Goal: Find specific page/section: Find specific page/section

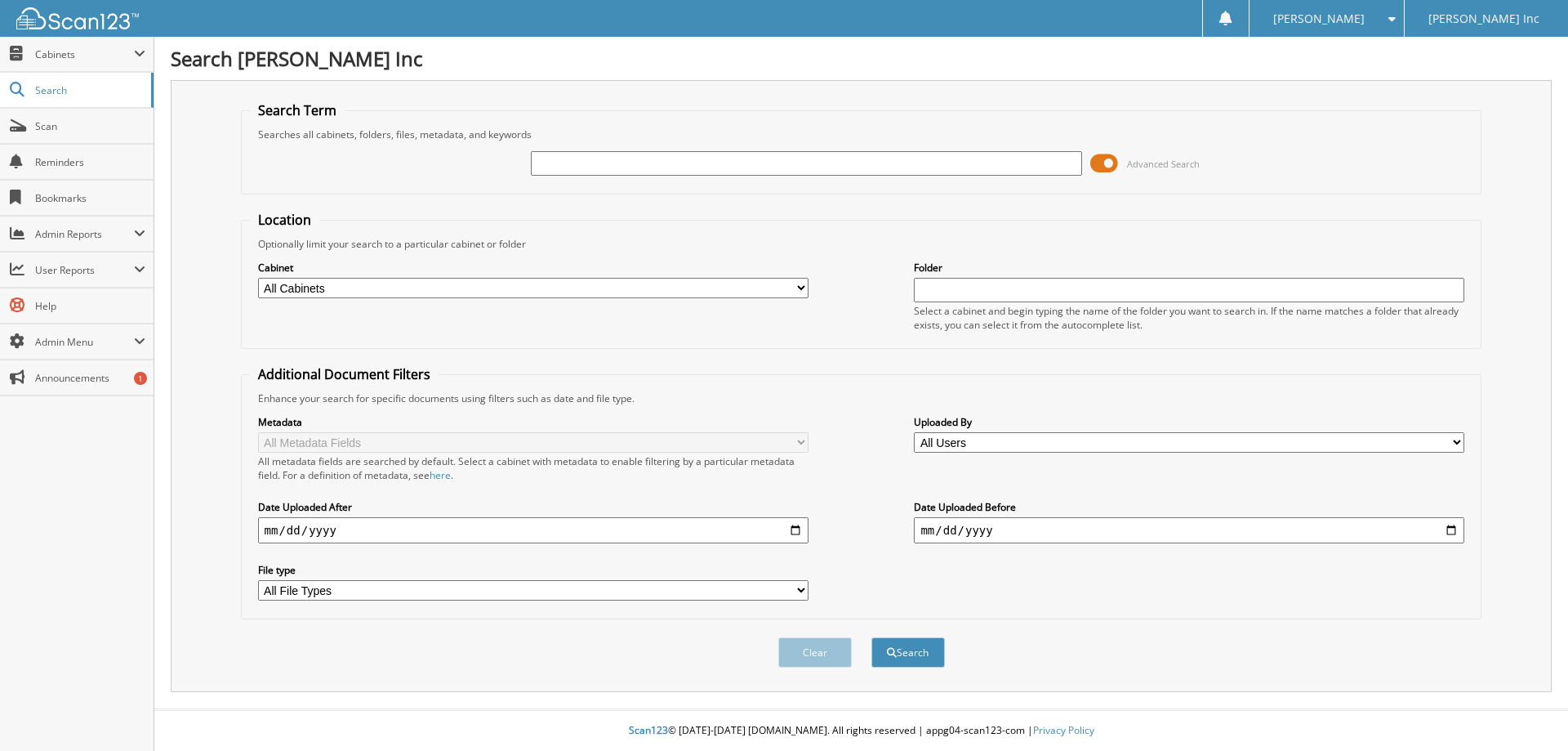
click at [1165, 166] on span "Advanced Search" at bounding box center [1163, 163] width 73 height 12
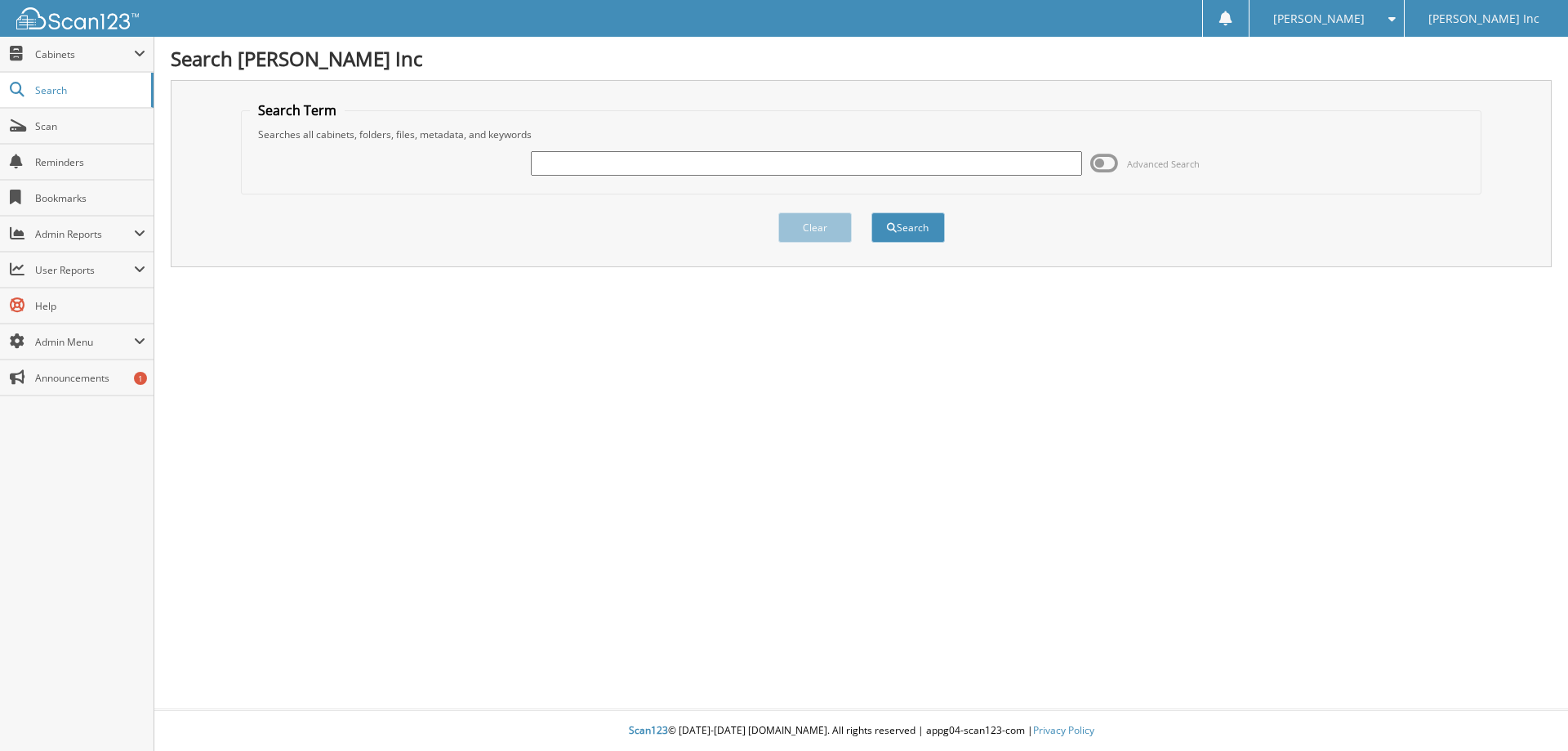
click at [915, 164] on input "text" at bounding box center [806, 163] width 550 height 25
type input "124205"
click at [871, 212] on button "Search" at bounding box center [908, 227] width 74 height 30
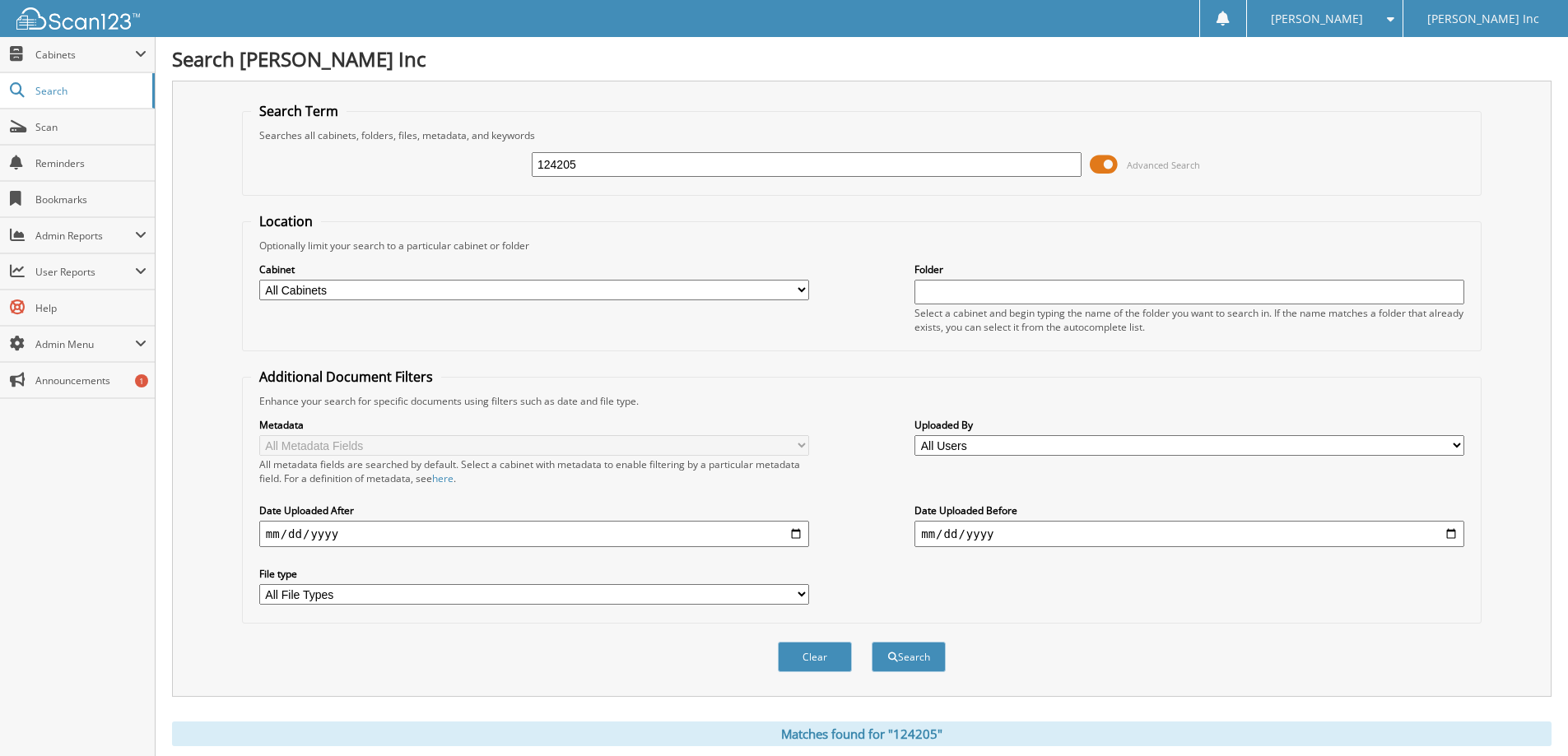
click at [1138, 165] on span "Advanced Search" at bounding box center [1163, 165] width 73 height 12
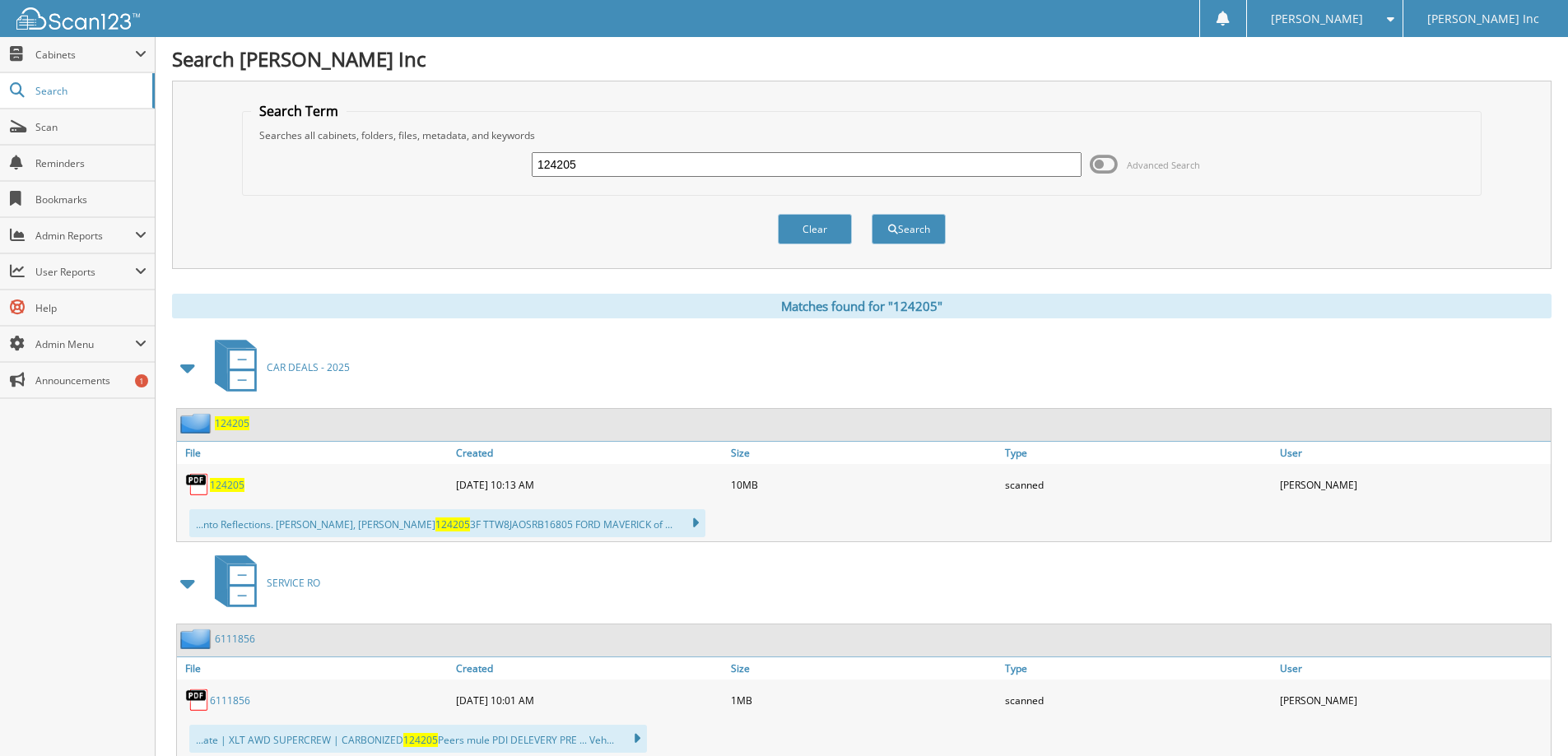
click at [237, 422] on span "124205" at bounding box center [232, 423] width 35 height 14
